Goal: Transaction & Acquisition: Obtain resource

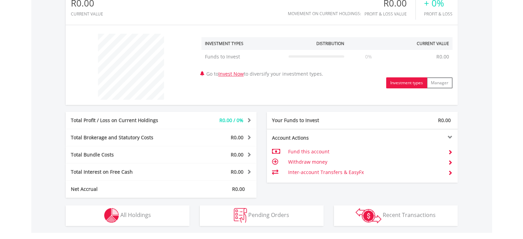
scroll to position [231, 0]
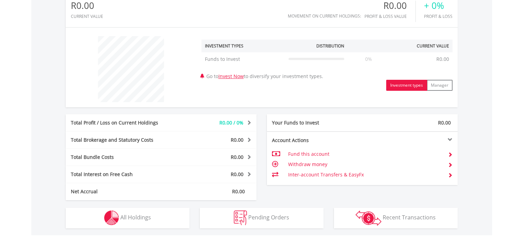
click at [318, 154] on td "Fund this account" at bounding box center [365, 154] width 154 height 10
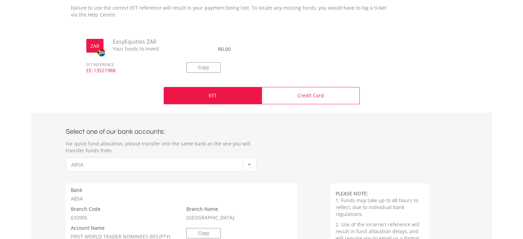
scroll to position [224, 0]
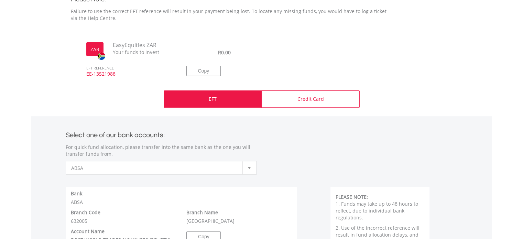
click at [216, 102] on div "EFT" at bounding box center [213, 98] width 98 height 17
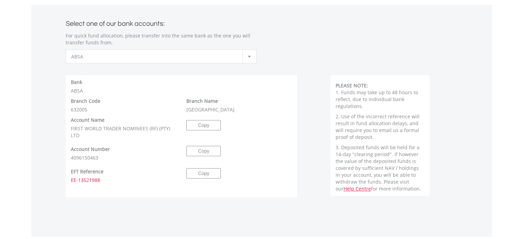
scroll to position [327, 0]
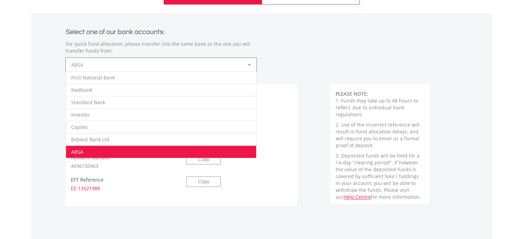
click at [247, 64] on div at bounding box center [249, 64] width 14 height 13
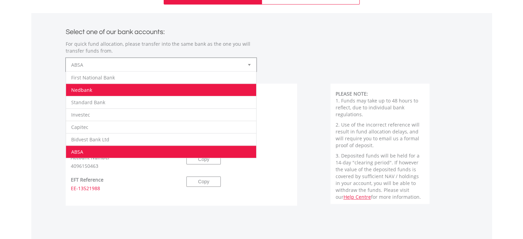
click at [181, 94] on li "Nedbank" at bounding box center [161, 90] width 190 height 12
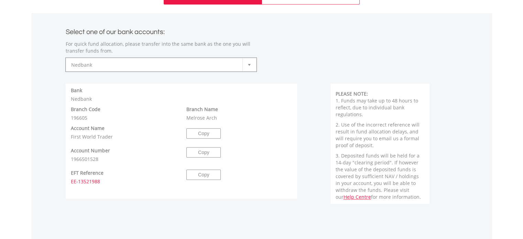
click at [271, 141] on div "Account Name First World Trader Copy" at bounding box center [182, 132] width 232 height 22
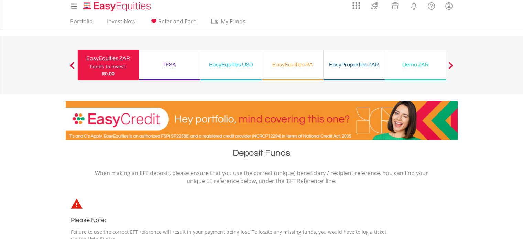
scroll to position [0, 0]
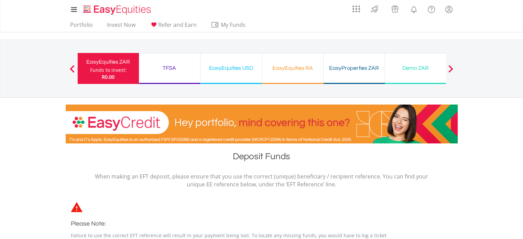
click at [116, 69] on div "Funds to invest:" at bounding box center [108, 70] width 36 height 7
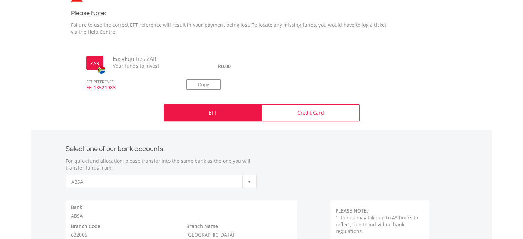
scroll to position [210, 0]
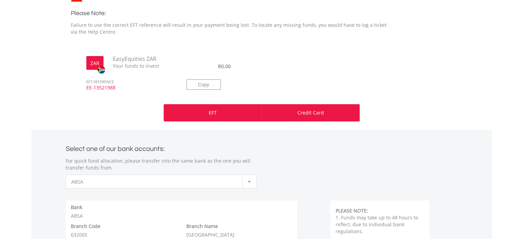
click at [311, 109] on p "Credit Card" at bounding box center [311, 112] width 26 height 7
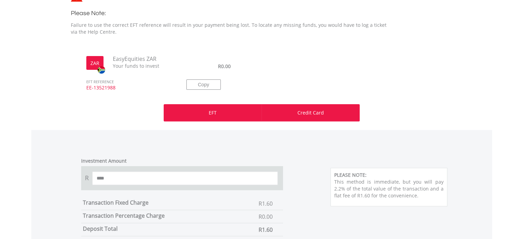
click at [239, 114] on div "EFT" at bounding box center [213, 112] width 98 height 17
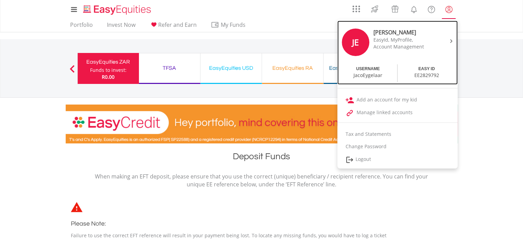
click at [390, 42] on div "EasyId, MyProfile," at bounding box center [403, 39] width 58 height 7
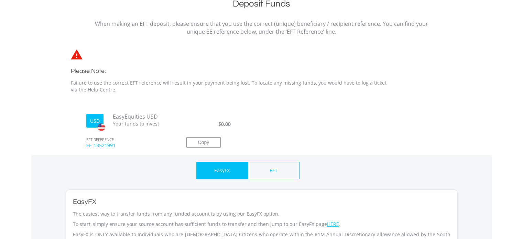
scroll to position [158, 0]
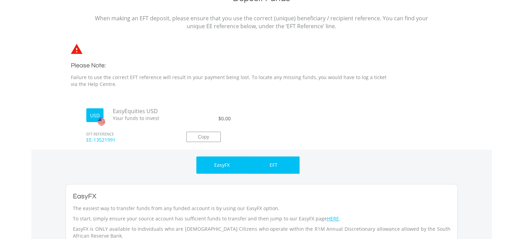
click at [268, 162] on div "EFT" at bounding box center [274, 164] width 52 height 17
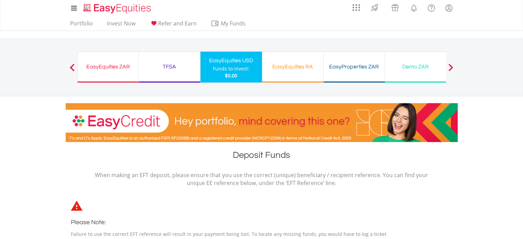
scroll to position [0, 0]
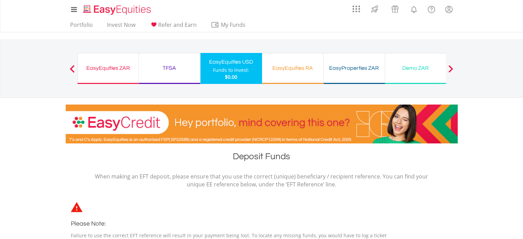
click at [450, 68] on span at bounding box center [450, 69] width 5 height 8
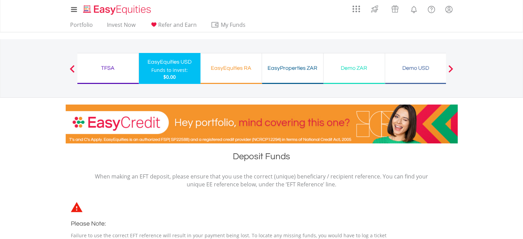
click at [450, 68] on span at bounding box center [450, 69] width 5 height 8
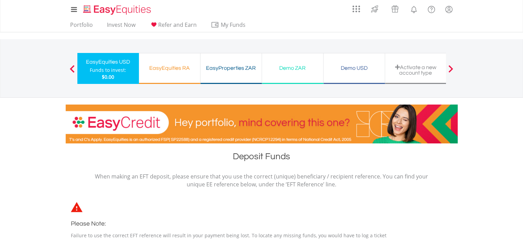
click at [450, 68] on span at bounding box center [450, 69] width 5 height 8
click at [72, 65] on span at bounding box center [72, 69] width 5 height 8
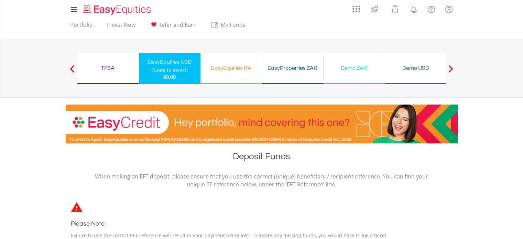
click at [72, 68] on button "Previous" at bounding box center [72, 71] width 14 height 7
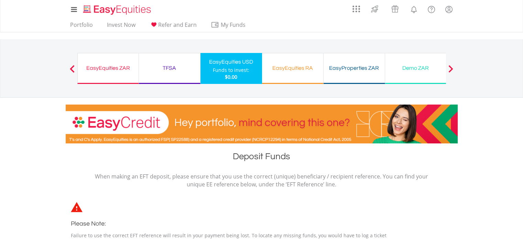
click at [72, 68] on button "Previous" at bounding box center [72, 71] width 14 height 7
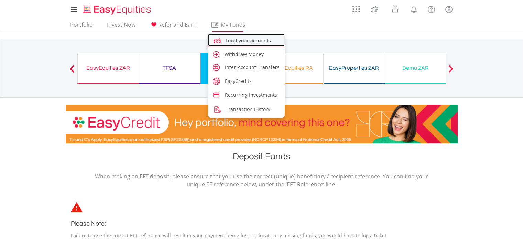
click at [236, 40] on span "Fund your accounts" at bounding box center [248, 40] width 45 height 7
